Goal: Navigation & Orientation: Find specific page/section

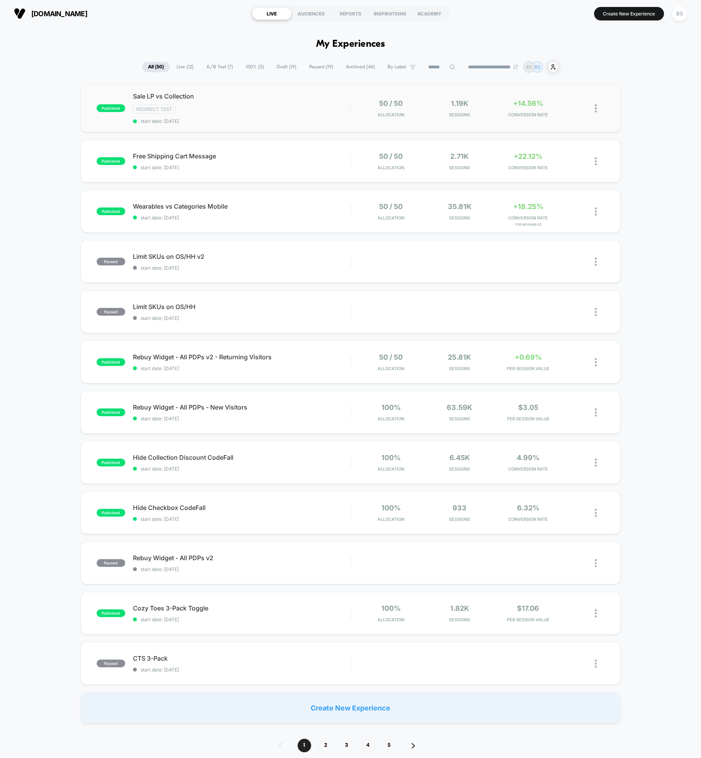
click at [455, 123] on div "published Sale LP vs Collection Redirect Test start date: [DATE] 50 / 50 Alloca…" at bounding box center [351, 108] width 540 height 48
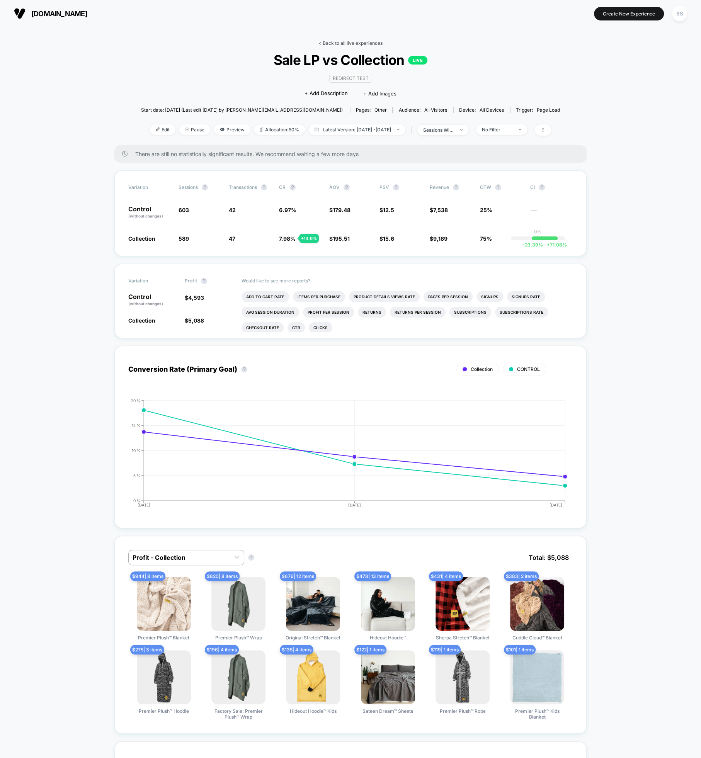
click at [328, 41] on link "< Back to all live experiences" at bounding box center [351, 43] width 64 height 6
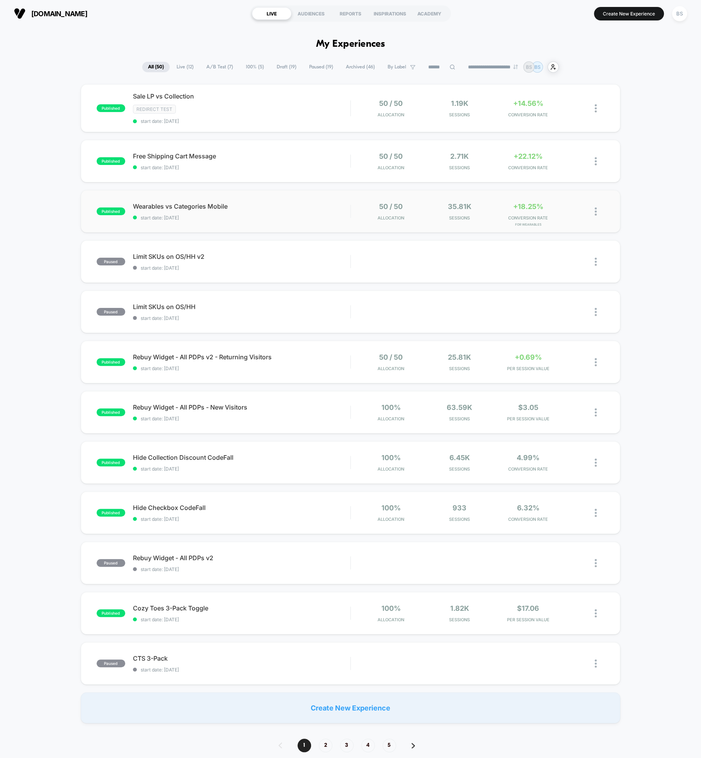
click at [345, 196] on div "published Wearables vs Categories Mobile start date: [DATE] 50 / 50 Allocation …" at bounding box center [351, 211] width 540 height 43
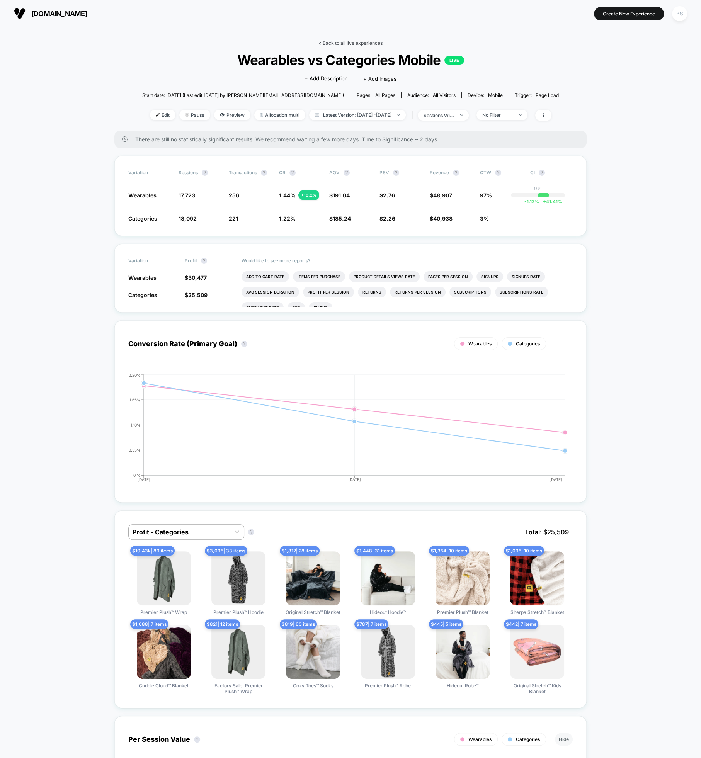
click at [354, 41] on link "< Back to all live experiences" at bounding box center [351, 43] width 64 height 6
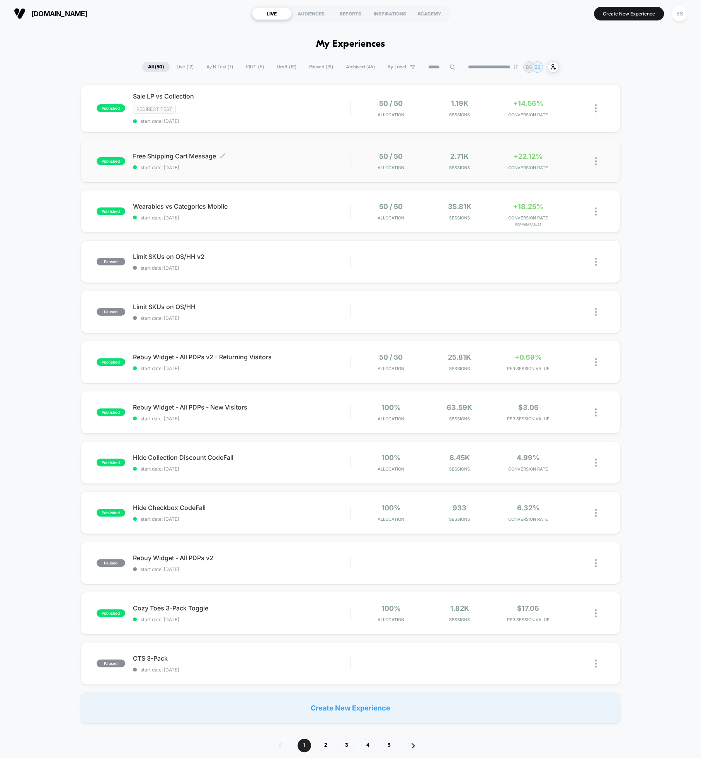
click at [320, 163] on div "Free Shipping Cart Message Click to edit experience details Click to edit exper…" at bounding box center [242, 161] width 218 height 18
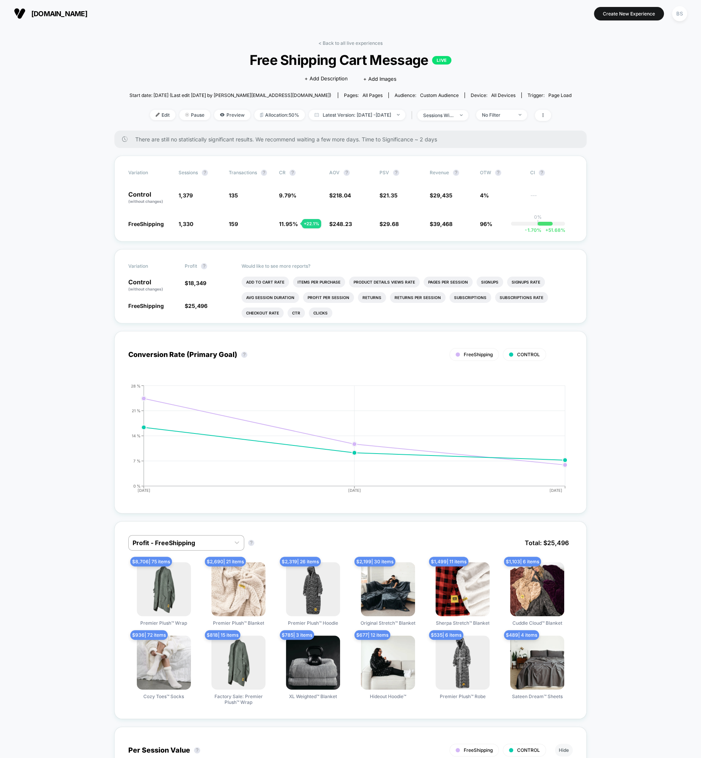
click at [333, 46] on div "< Back to all live experiences Free Shipping Cart Message LIVE Click to edit ex…" at bounding box center [350, 85] width 443 height 90
click at [335, 42] on link "< Back to all live experiences" at bounding box center [351, 43] width 64 height 6
